Goal: Find specific page/section: Find specific page/section

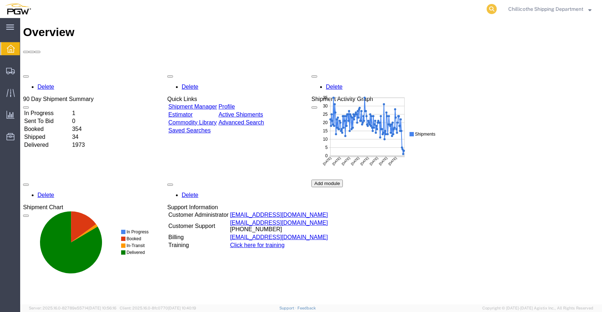
click at [491, 8] on icon at bounding box center [492, 9] width 10 height 10
type input "666157"
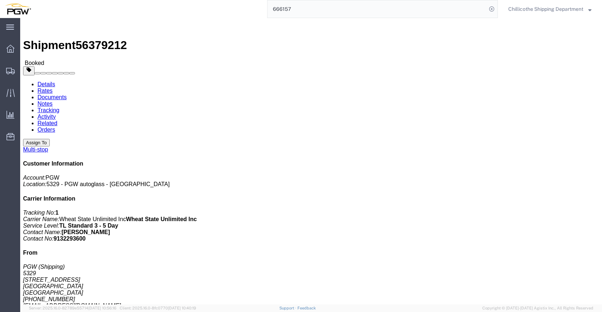
click link "Documents"
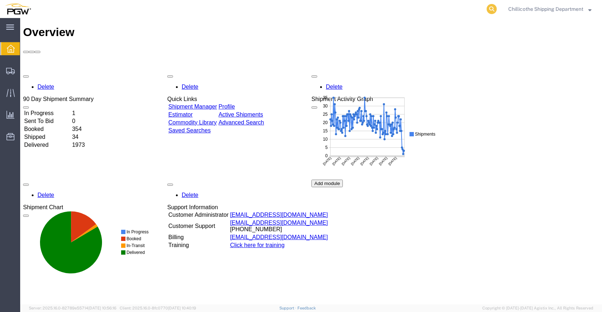
click at [490, 9] on icon at bounding box center [492, 9] width 10 height 10
click at [444, 8] on input "search" at bounding box center [376, 8] width 219 height 17
type input "666393"
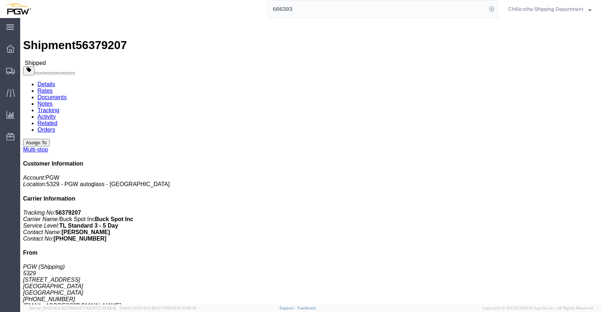
click link "Documents"
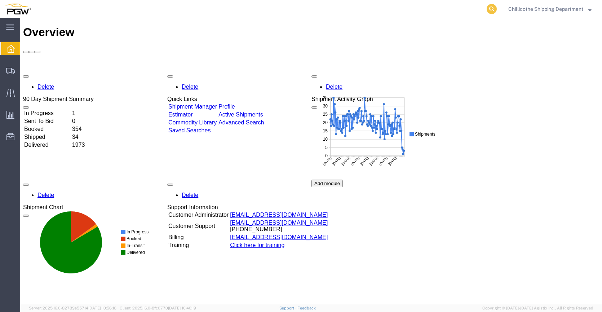
click at [490, 10] on icon at bounding box center [492, 9] width 10 height 10
paste input "666533"
type input "666533"
click at [495, 9] on form "666533" at bounding box center [382, 9] width 231 height 18
click at [488, 9] on icon at bounding box center [492, 9] width 10 height 10
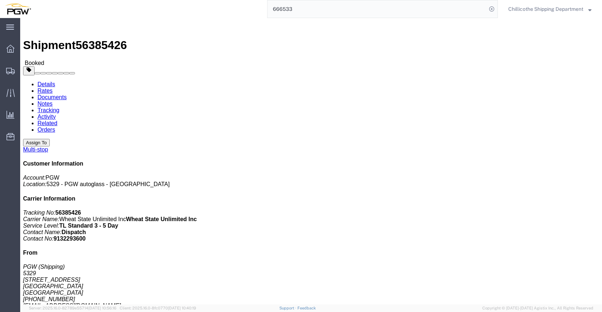
click link "Documents"
